Goal: Transaction & Acquisition: Subscribe to service/newsletter

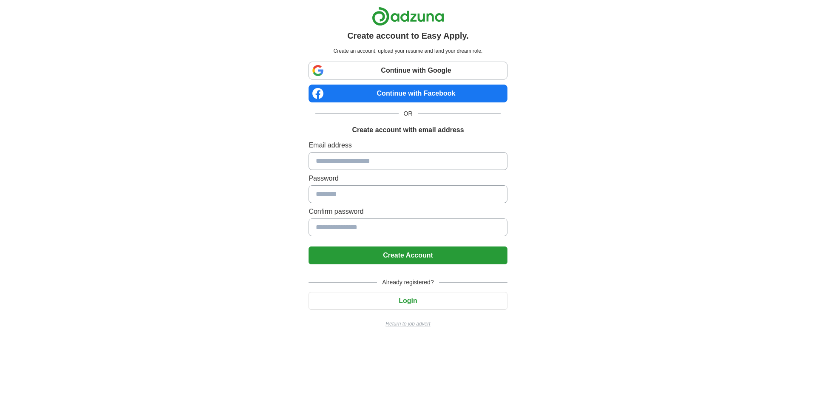
click at [425, 71] on link "Continue with Google" at bounding box center [408, 71] width 199 height 18
click at [378, 163] on input at bounding box center [408, 161] width 199 height 18
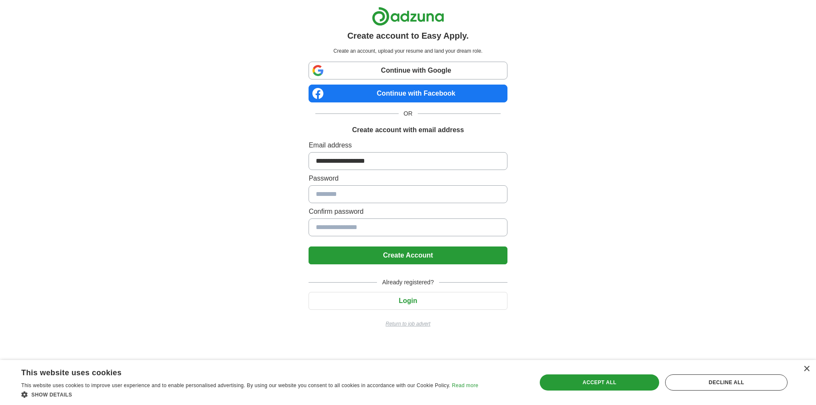
type input "**********"
click at [309, 247] on button "Create Account" at bounding box center [408, 256] width 199 height 18
